Goal: Find specific page/section: Find specific page/section

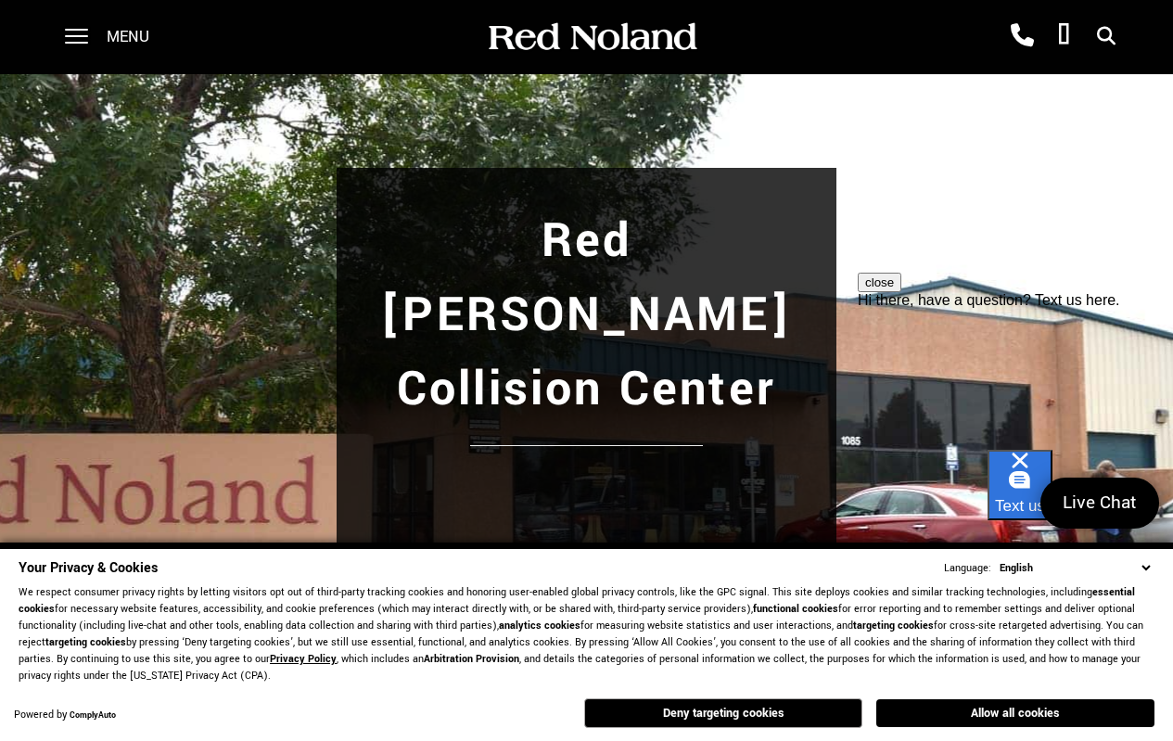
click at [966, 710] on button "Allow all cookies" at bounding box center [1015, 713] width 278 height 28
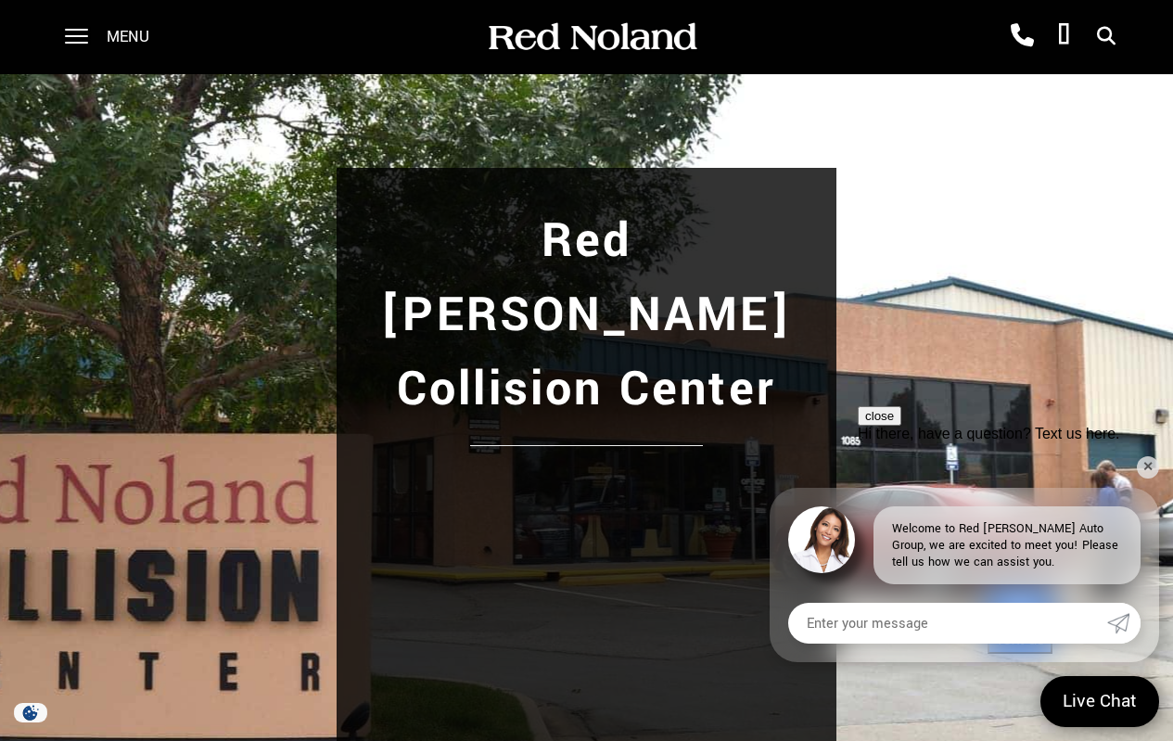
click at [123, 34] on span "Menu" at bounding box center [128, 37] width 43 height 74
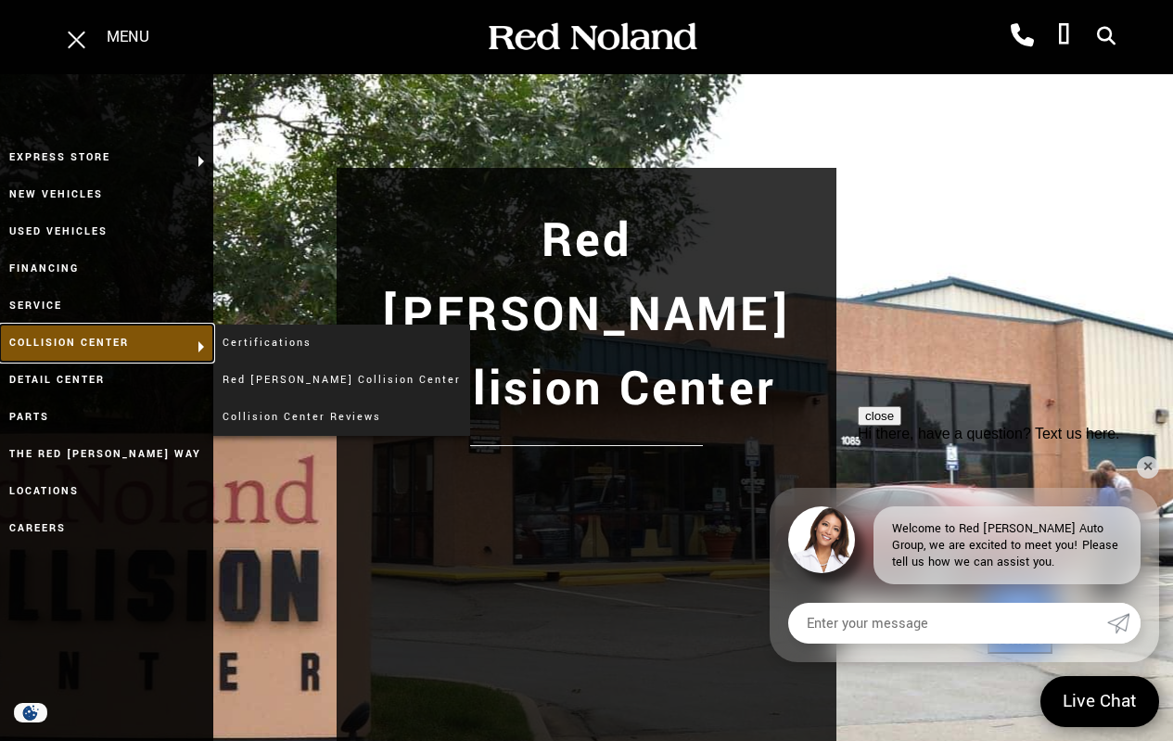
click at [73, 345] on link "Collision Center" at bounding box center [106, 343] width 213 height 37
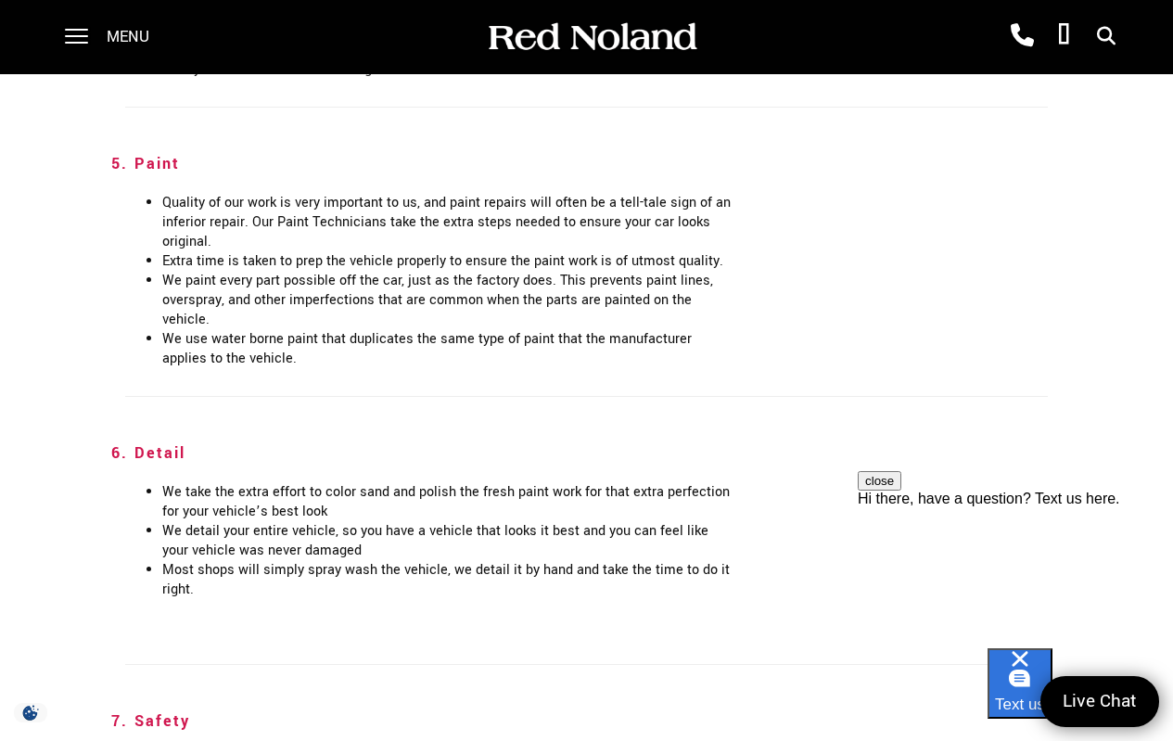
scroll to position [3776, 0]
